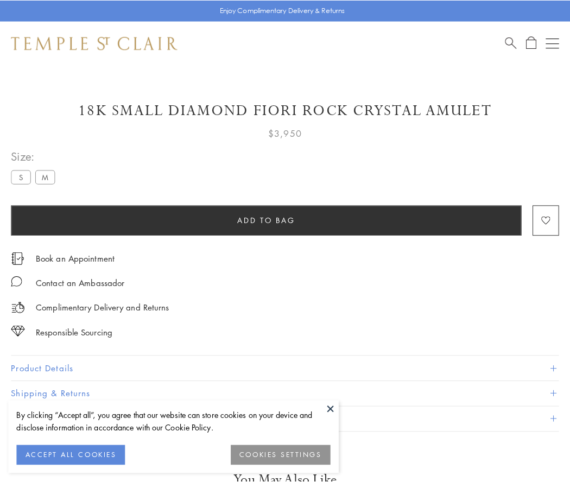
scroll to position [60, 0]
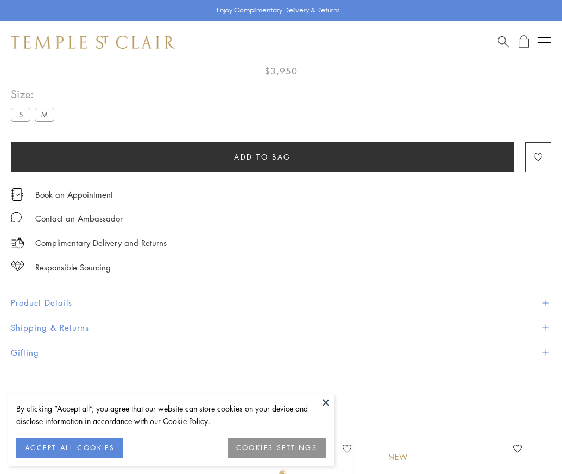
click at [262, 156] on span "Add to bag" at bounding box center [262, 157] width 57 height 12
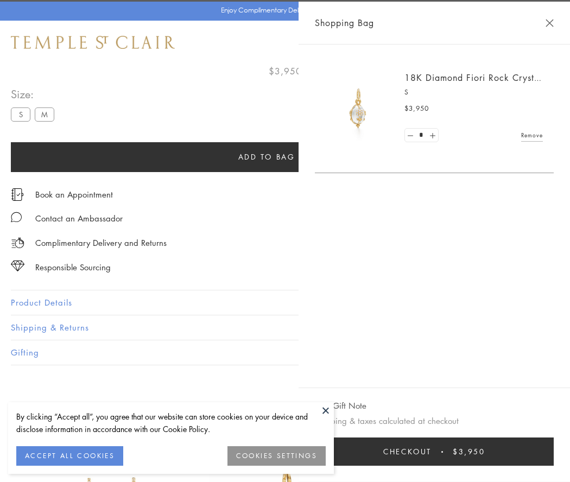
click at [442, 452] on button "Checkout $3,950" at bounding box center [434, 452] width 239 height 28
